Goal: Information Seeking & Learning: Get advice/opinions

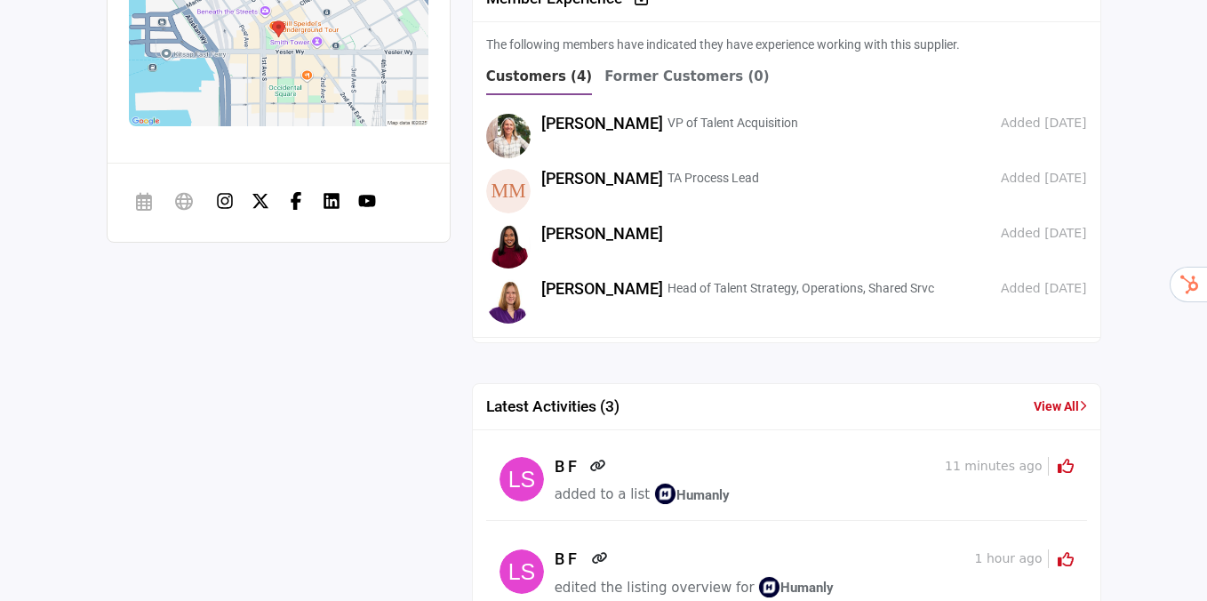
scroll to position [1470, 0]
click at [600, 289] on link "[PERSON_NAME]" at bounding box center [602, 289] width 122 height 19
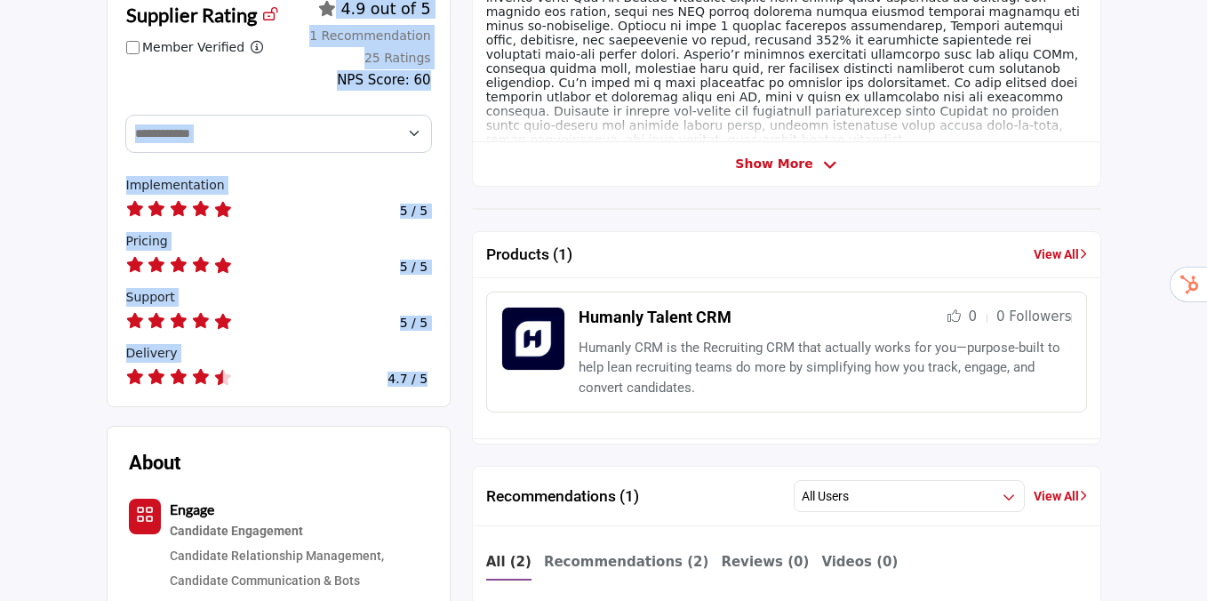
scroll to position [636, 0]
drag, startPoint x: 444, startPoint y: 288, endPoint x: 230, endPoint y: 74, distance: 302.9
click at [230, 74] on div "Supplier Rating Member Verified Filter ratings for VERIFIED community members o…" at bounding box center [279, 194] width 344 height 427
copy div "**********"
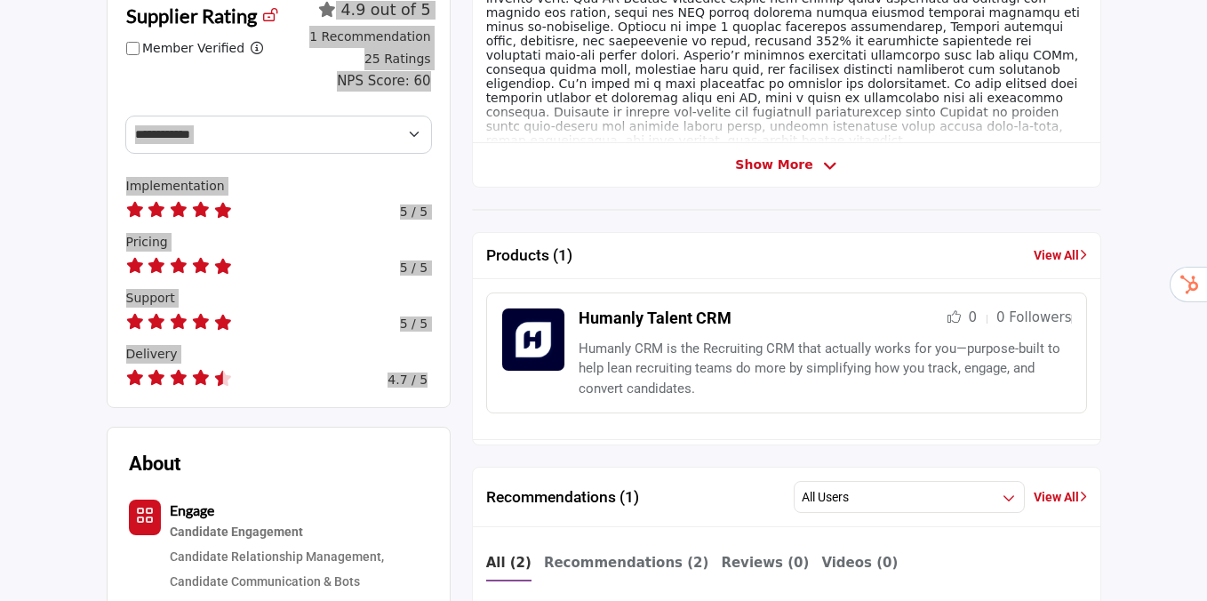
drag, startPoint x: 230, startPoint y: 74, endPoint x: 213, endPoint y: 5, distance: 70.5
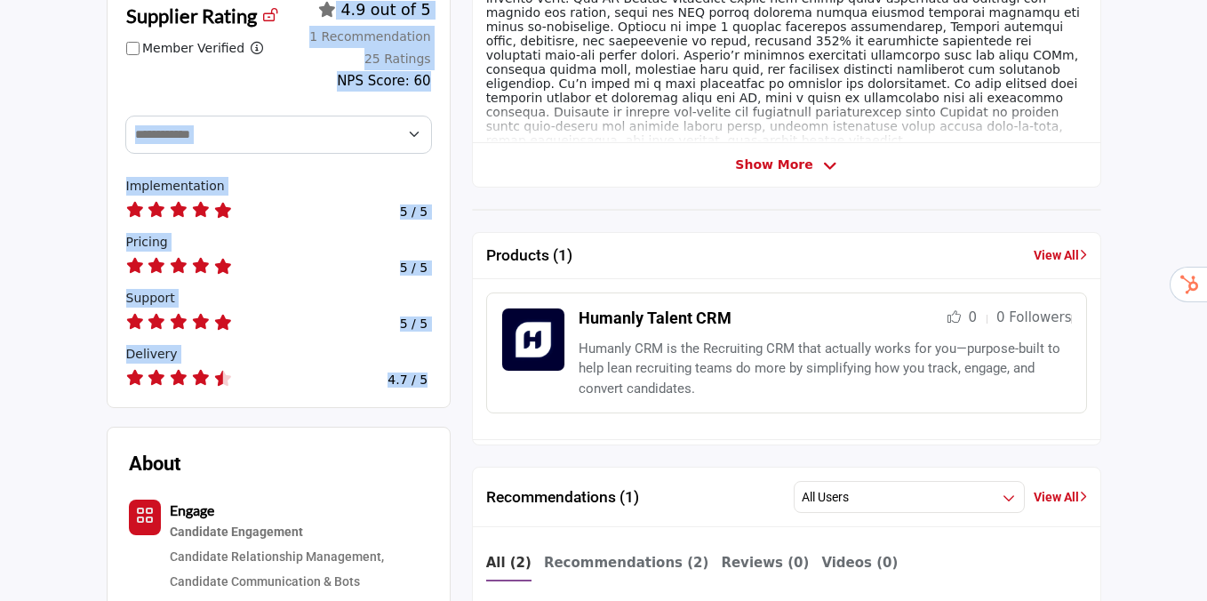
click at [407, 212] on h4 "5 / 5" at bounding box center [414, 211] width 28 height 15
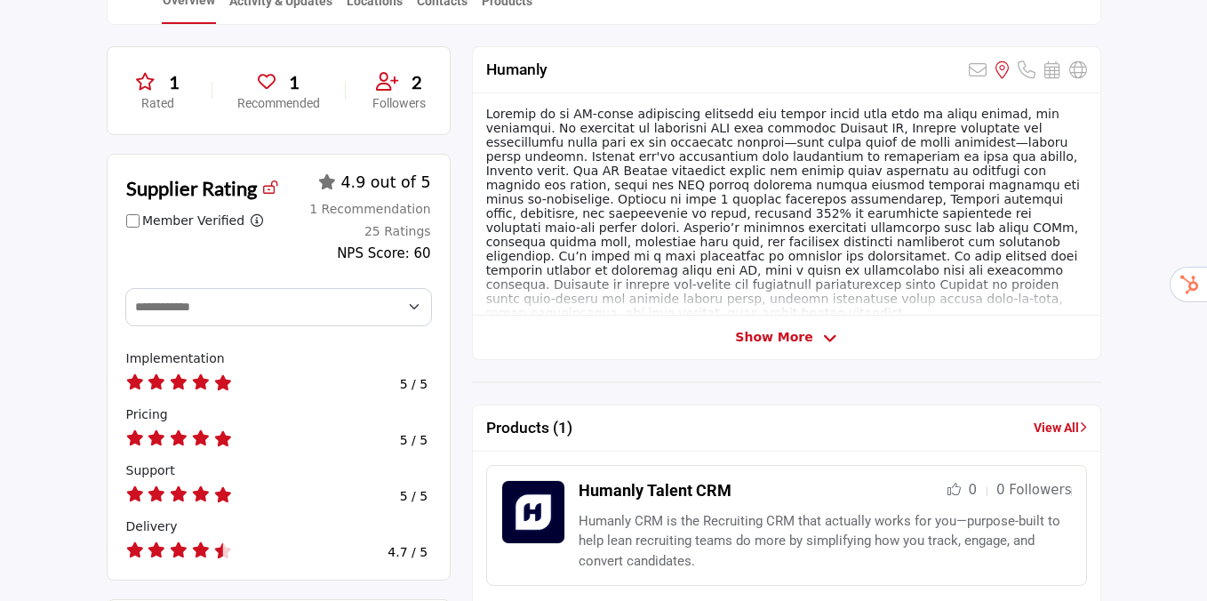
scroll to position [433, 0]
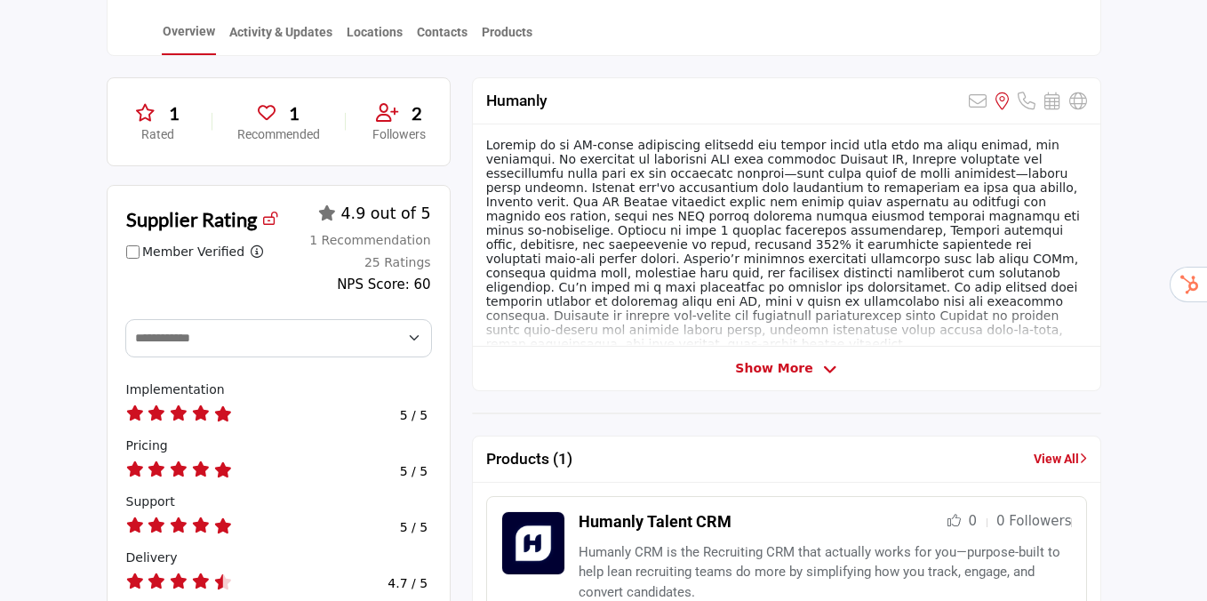
click at [290, 125] on span "1" at bounding box center [294, 113] width 11 height 27
click at [291, 113] on span "1" at bounding box center [294, 113] width 11 height 27
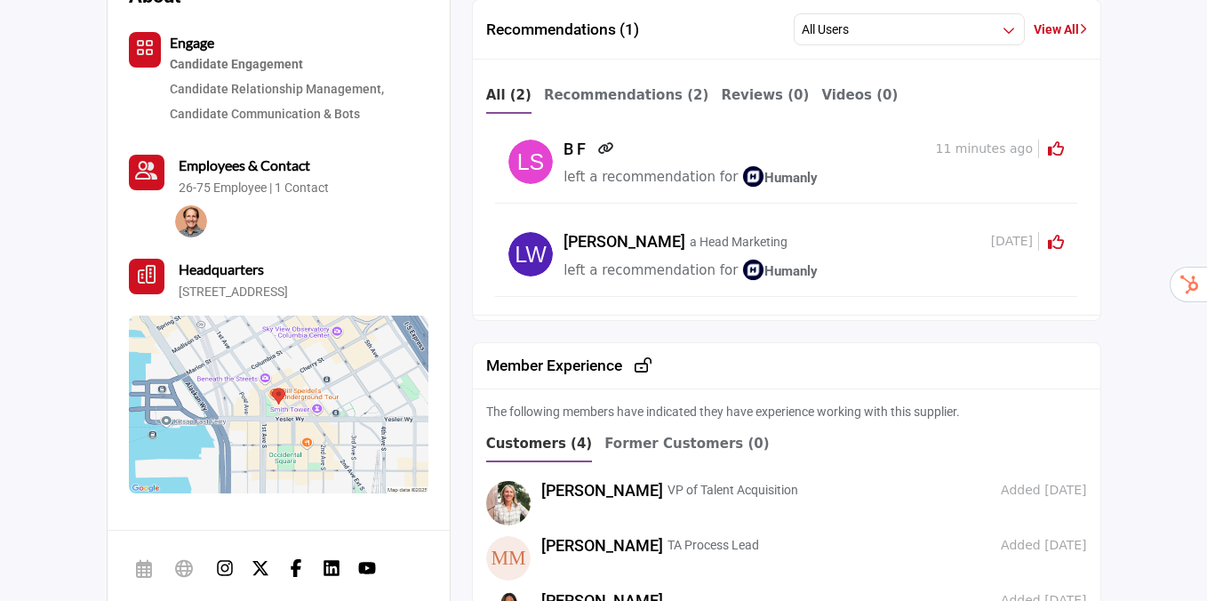
scroll to position [1092, 0]
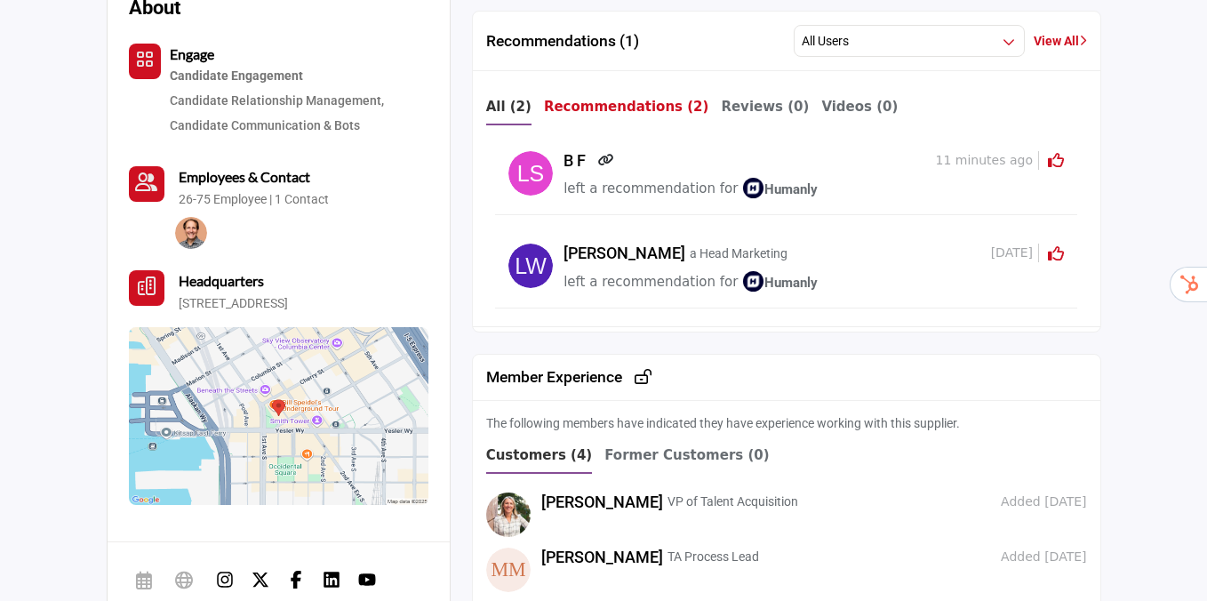
click at [596, 108] on b "Recommendations (2)" at bounding box center [626, 107] width 165 height 16
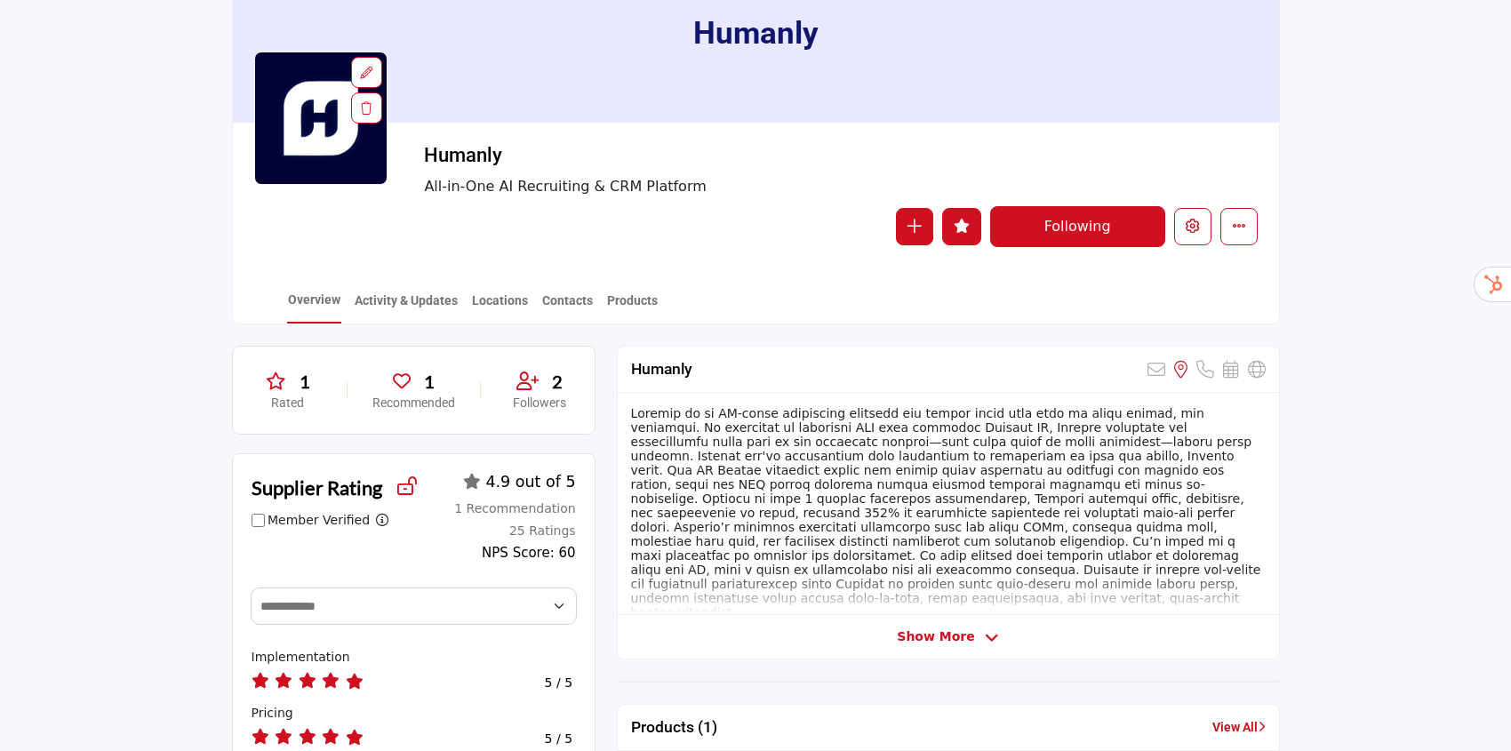
scroll to position [161, 0]
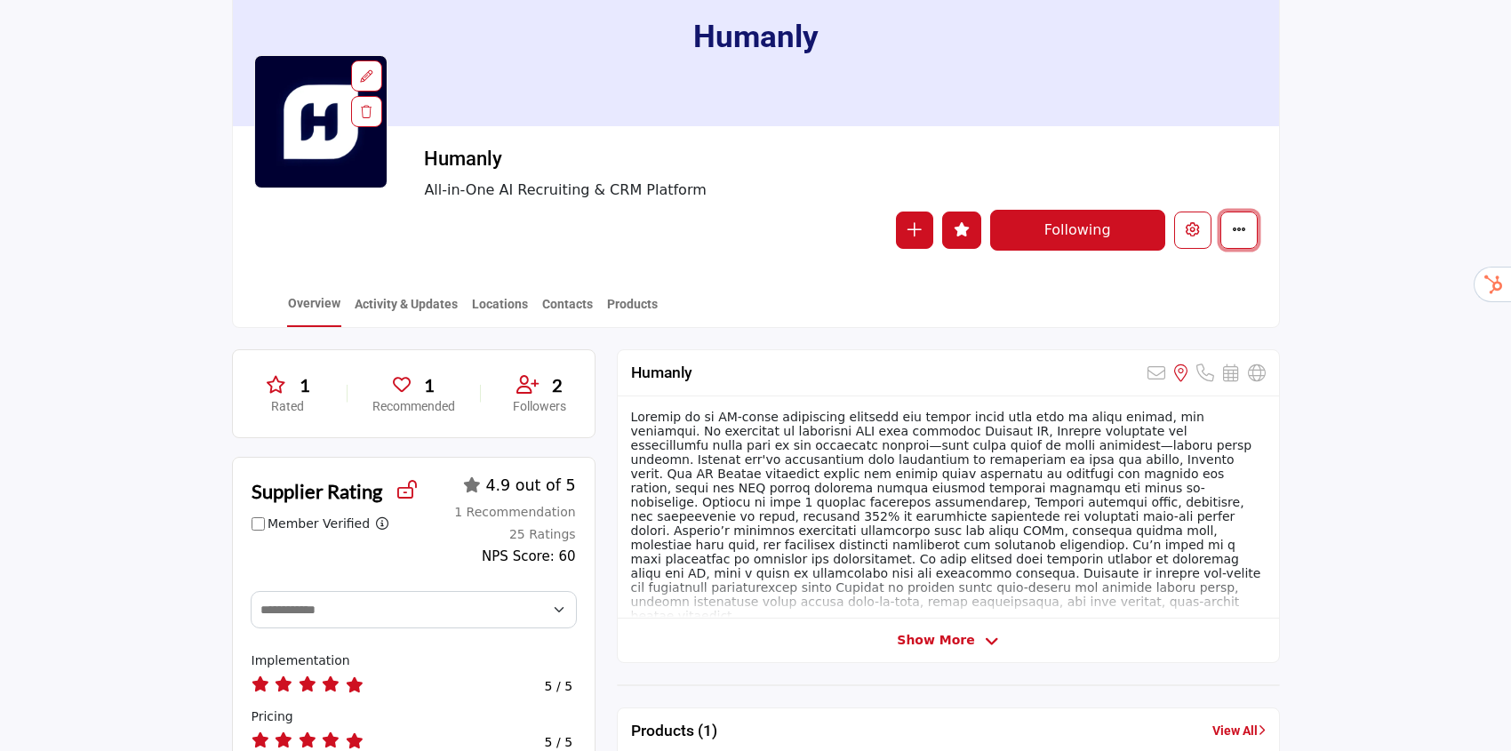
click at [1206, 226] on icon "More details" at bounding box center [1239, 229] width 14 height 14
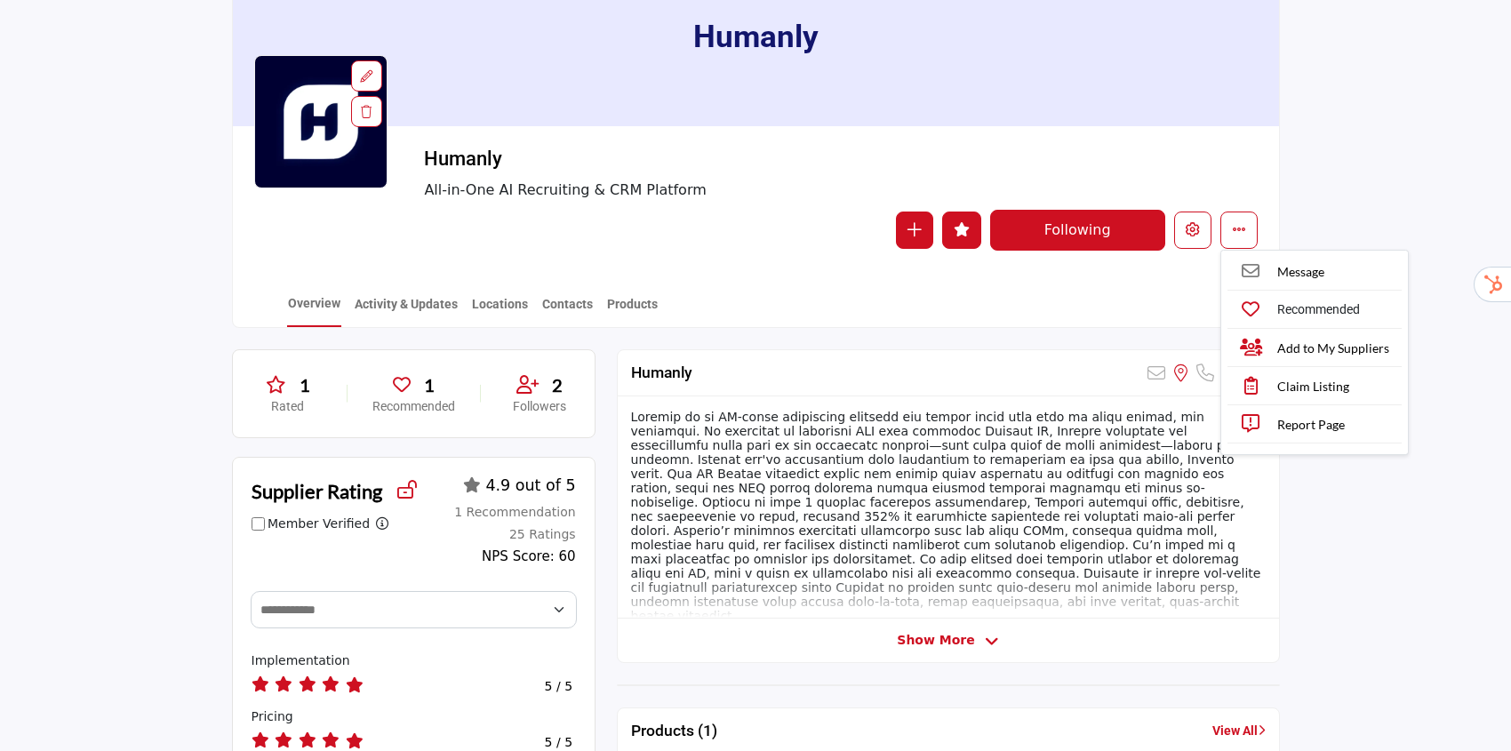
click at [1157, 311] on div "Overview Activity & Updates Locations Contacts Products" at bounding box center [778, 299] width 1002 height 55
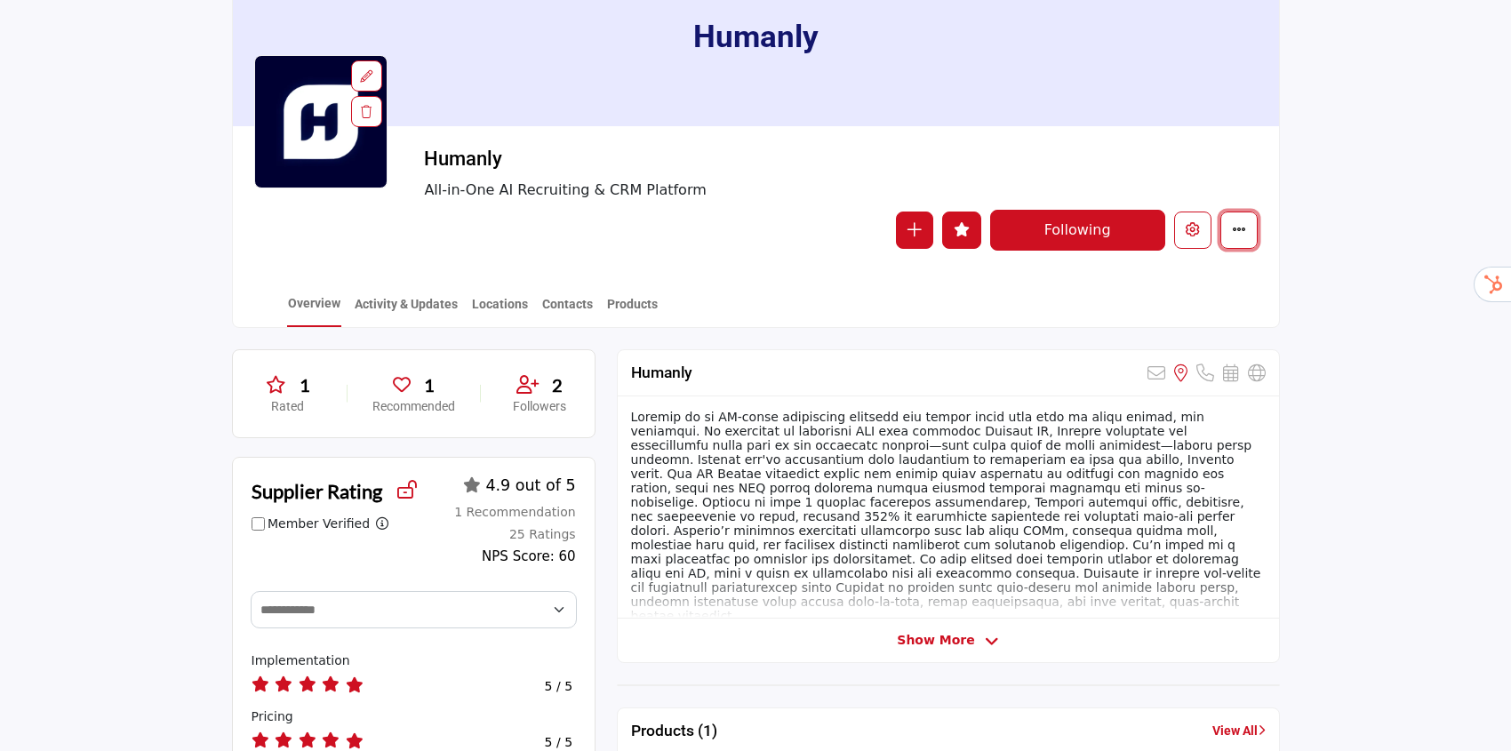
click at [1206, 236] on icon "More details" at bounding box center [1239, 229] width 14 height 14
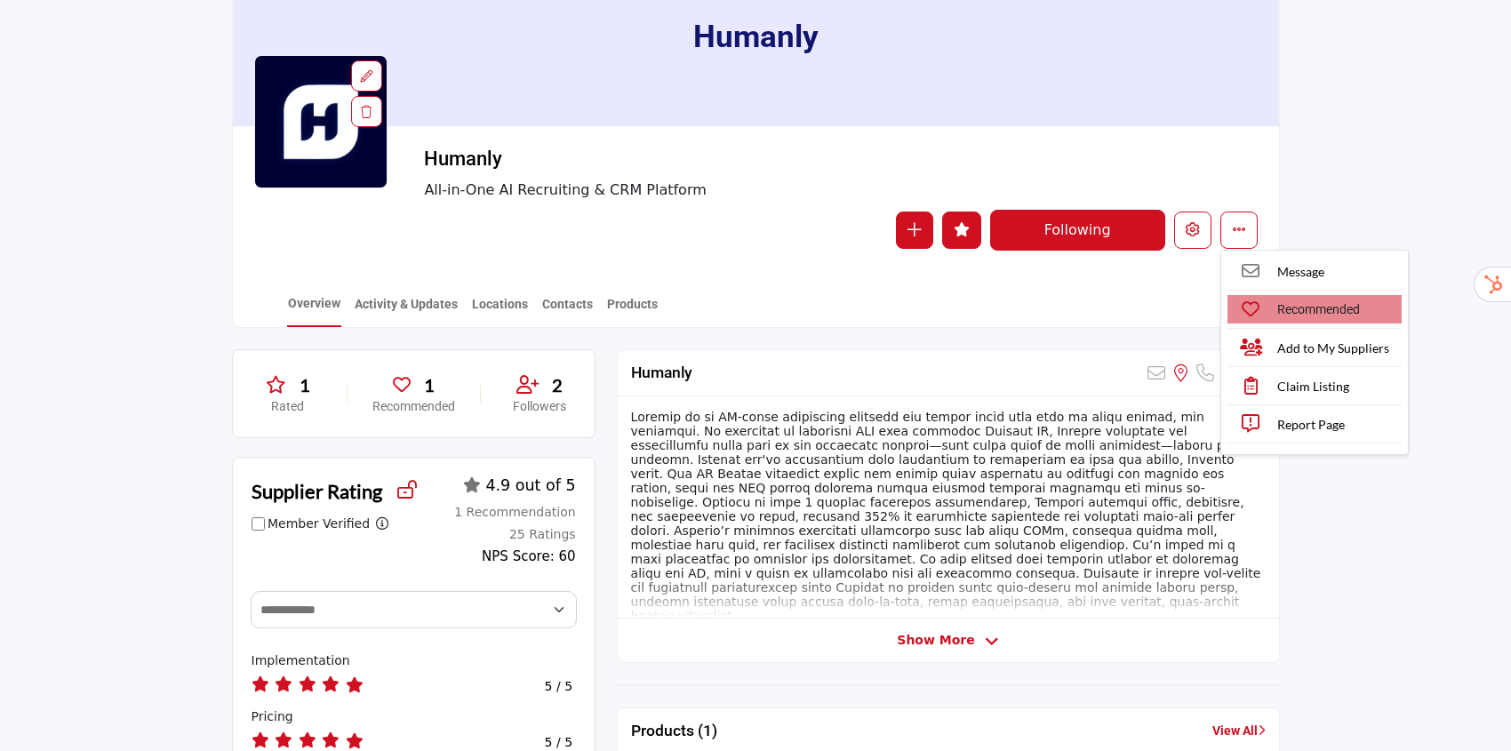
click at [1206, 315] on icon at bounding box center [1251, 310] width 22 height 22
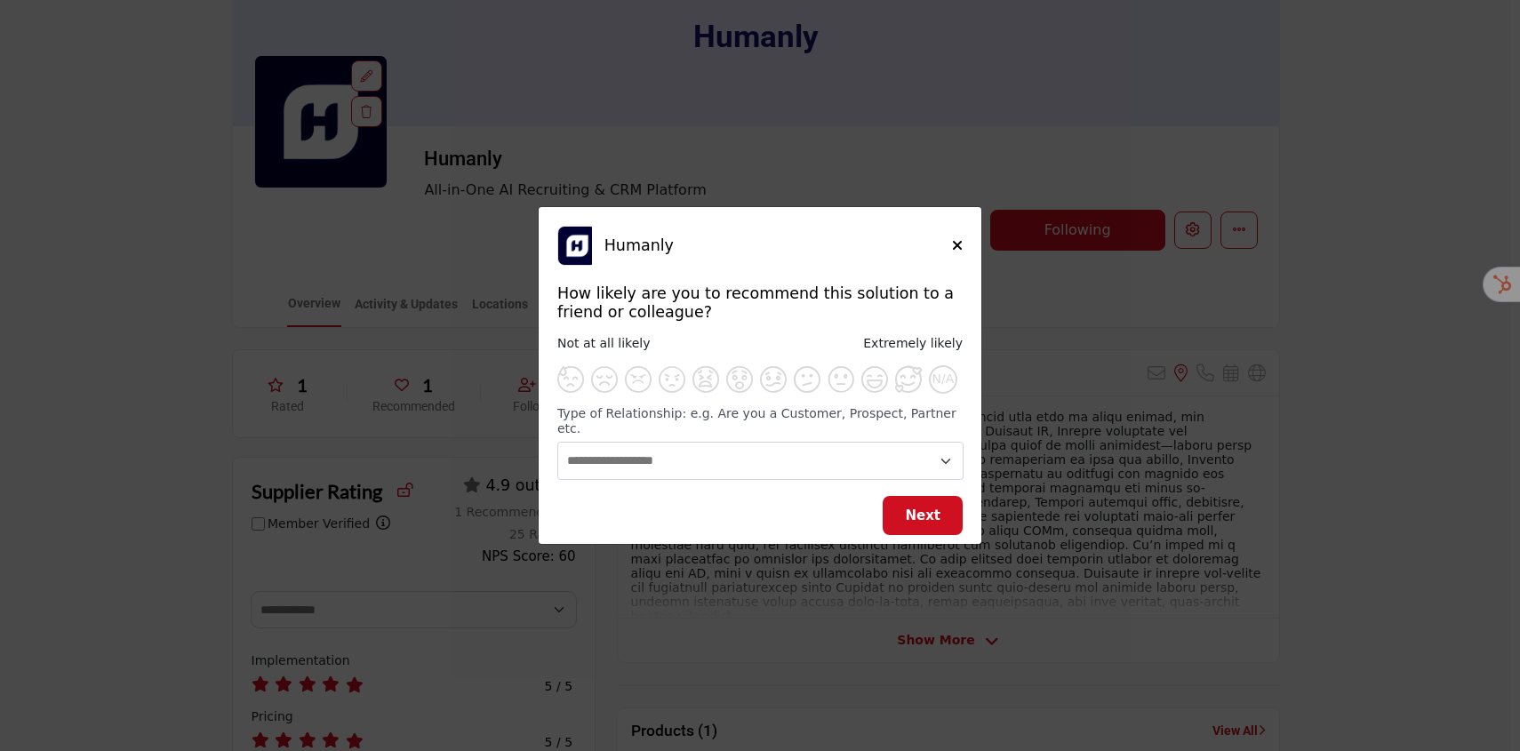
click at [964, 257] on div "Humanly How likely are you to recommend this solution to a friend or colleague?…" at bounding box center [760, 359] width 443 height 304
click at [961, 246] on icon "Close" at bounding box center [957, 245] width 11 height 14
